Goal: Find specific page/section: Find specific page/section

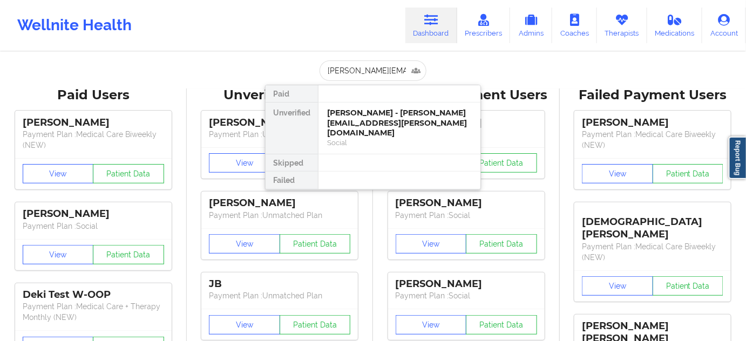
click at [354, 121] on div "[PERSON_NAME] - [PERSON_NAME][EMAIL_ADDRESS][PERSON_NAME][DOMAIN_NAME]" at bounding box center [399, 123] width 145 height 30
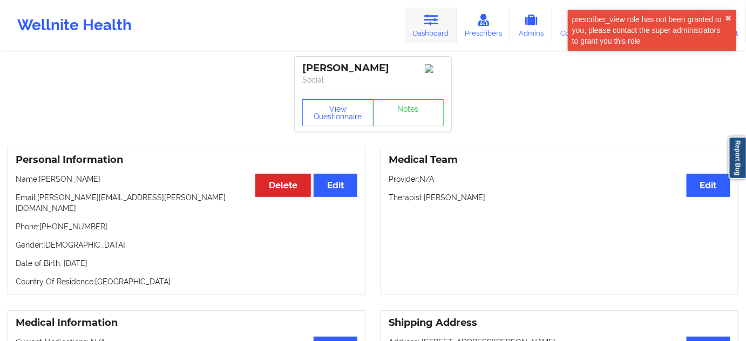
click at [437, 20] on icon at bounding box center [431, 20] width 14 height 12
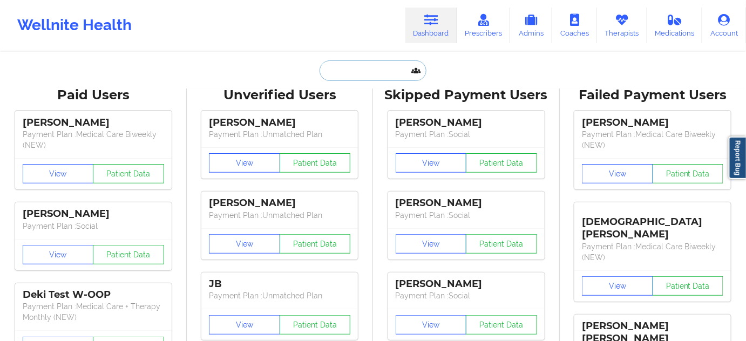
click at [368, 65] on input "text" at bounding box center [373, 70] width 107 height 21
paste input "[EMAIL_ADDRESS][DOMAIN_NAME]"
type input "[EMAIL_ADDRESS][DOMAIN_NAME]"
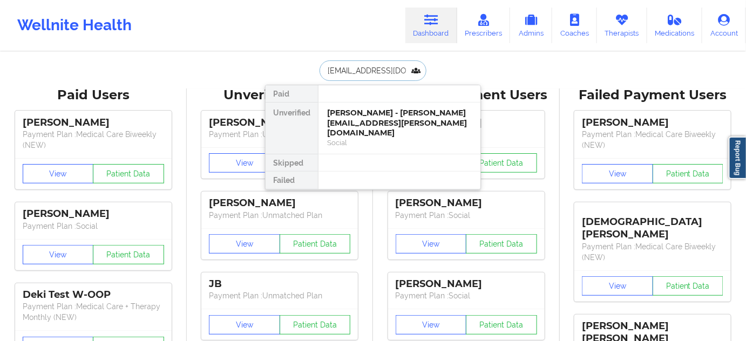
scroll to position [0, 18]
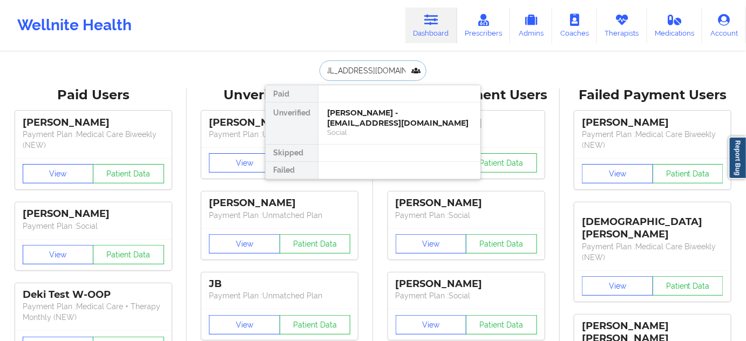
click at [363, 119] on div "[PERSON_NAME] - [EMAIL_ADDRESS][DOMAIN_NAME]" at bounding box center [399, 118] width 145 height 20
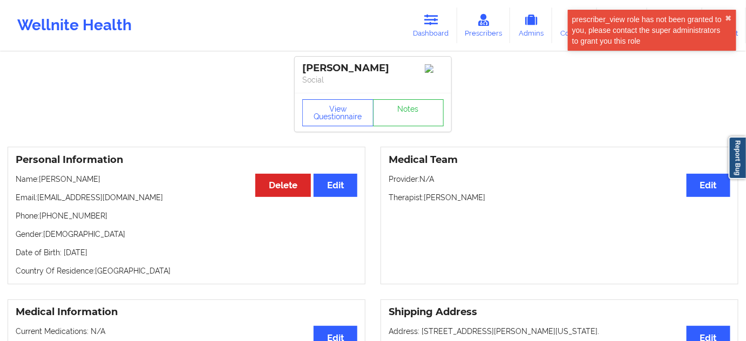
drag, startPoint x: 366, startPoint y: 65, endPoint x: 298, endPoint y: 59, distance: 68.3
click at [298, 59] on div "[PERSON_NAME] Social" at bounding box center [373, 75] width 157 height 36
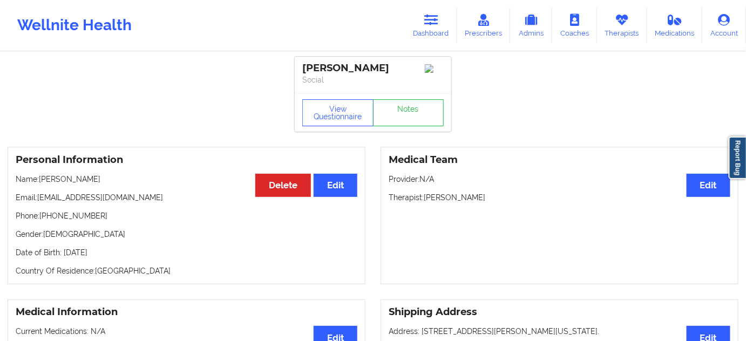
copy div "[PERSON_NAME]"
click at [351, 120] on button "View Questionnaire" at bounding box center [337, 112] width 71 height 27
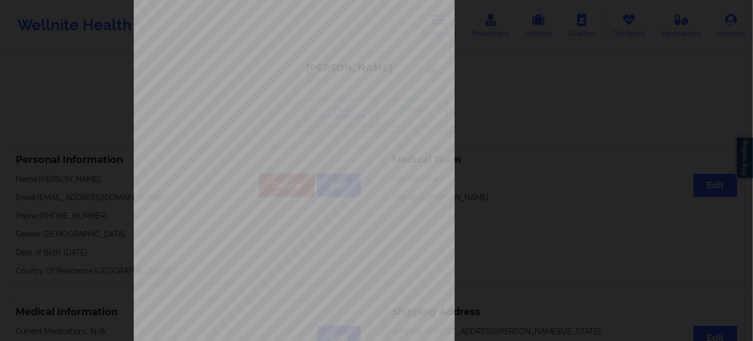
scroll to position [174, 0]
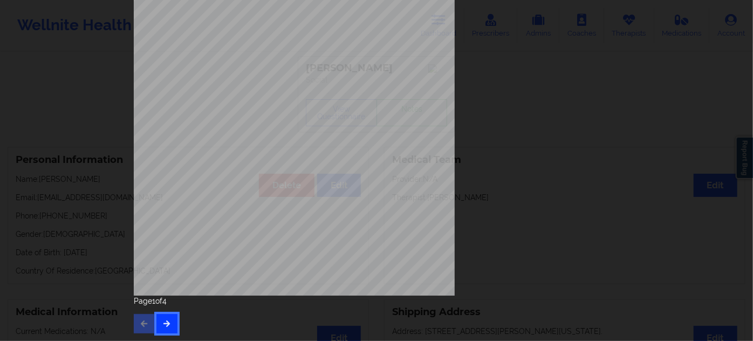
click at [168, 330] on button "button" at bounding box center [167, 323] width 21 height 19
click at [169, 323] on button "button" at bounding box center [167, 323] width 21 height 19
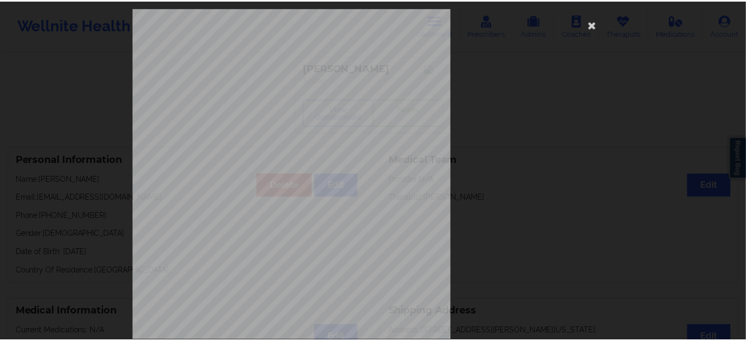
scroll to position [0, 0]
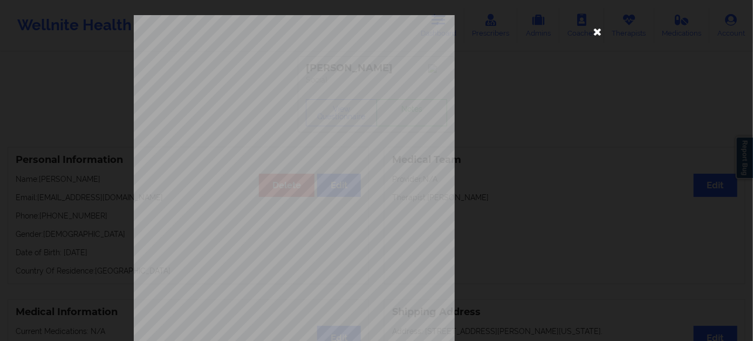
click at [595, 33] on icon at bounding box center [597, 31] width 17 height 17
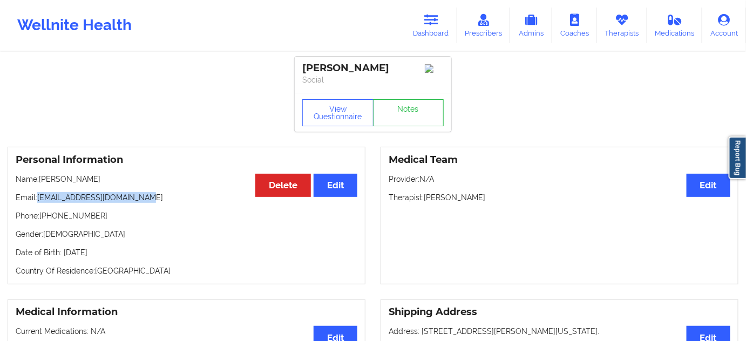
drag, startPoint x: 37, startPoint y: 202, endPoint x: 180, endPoint y: 198, distance: 143.6
click at [161, 196] on p "Email: [EMAIL_ADDRESS][DOMAIN_NAME]" at bounding box center [187, 197] width 342 height 11
copy p "[EMAIL_ADDRESS][DOMAIN_NAME]"
drag, startPoint x: 301, startPoint y: 62, endPoint x: 400, endPoint y: 64, distance: 99.3
click at [400, 64] on div "[PERSON_NAME] Social" at bounding box center [373, 75] width 157 height 36
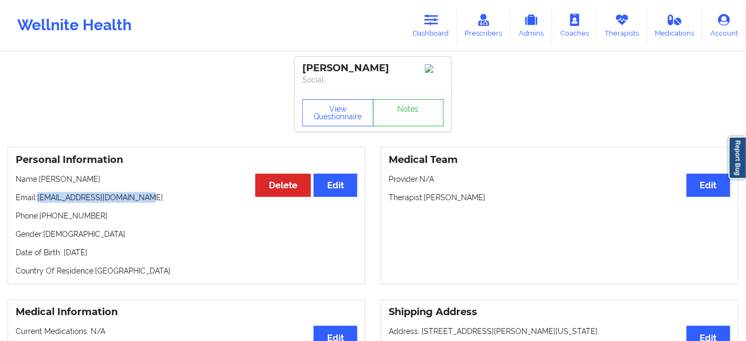
copy div "[PERSON_NAME]"
